Goal: Task Accomplishment & Management: Manage account settings

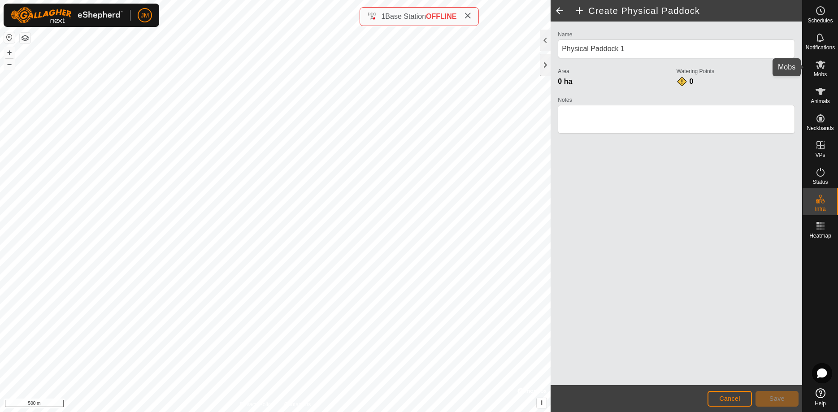
click at [819, 70] on es-mob-svg-icon at bounding box center [820, 64] width 16 height 14
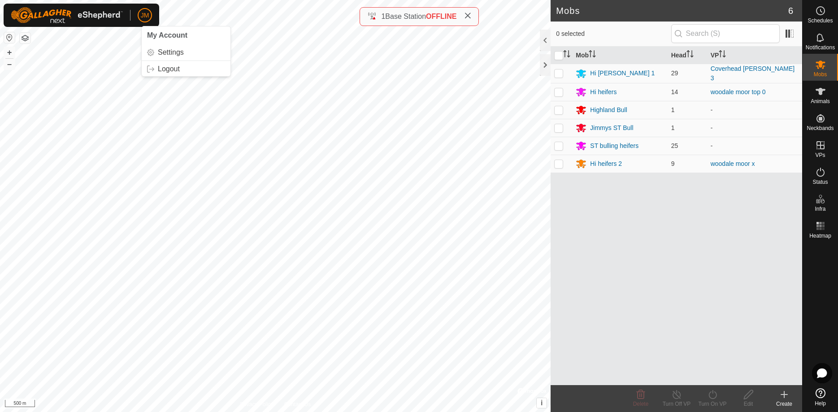
click at [148, 17] on span "JM" at bounding box center [145, 15] width 9 height 9
click at [163, 69] on link "Logout" at bounding box center [186, 69] width 89 height 14
